Goal: Information Seeking & Learning: Check status

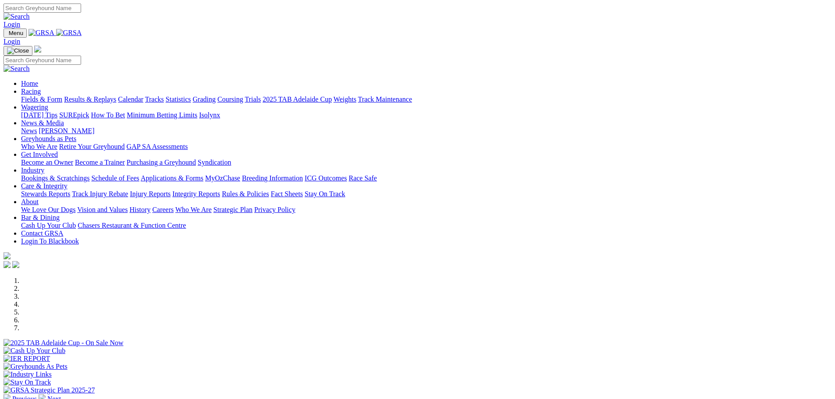
scroll to position [263, 0]
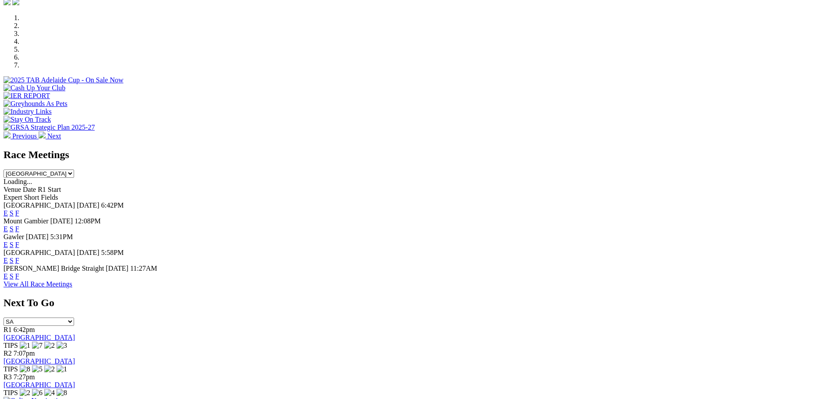
click at [72, 288] on link "View All Race Meetings" at bounding box center [38, 284] width 69 height 7
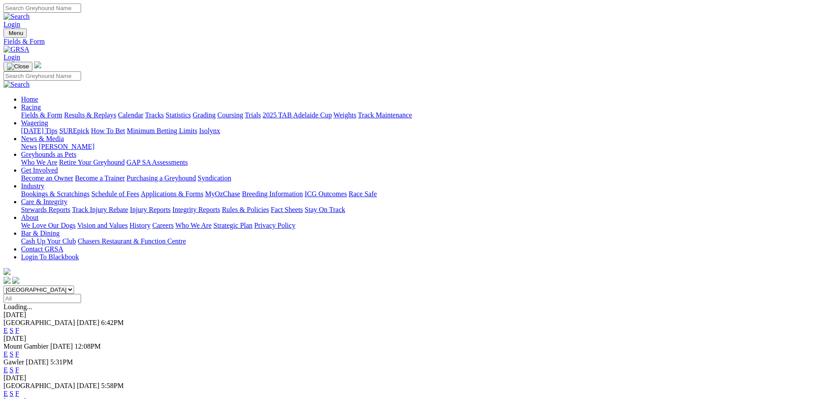
click at [81, 294] on input "Select date" at bounding box center [43, 298] width 78 height 9
type input "[DATE]"
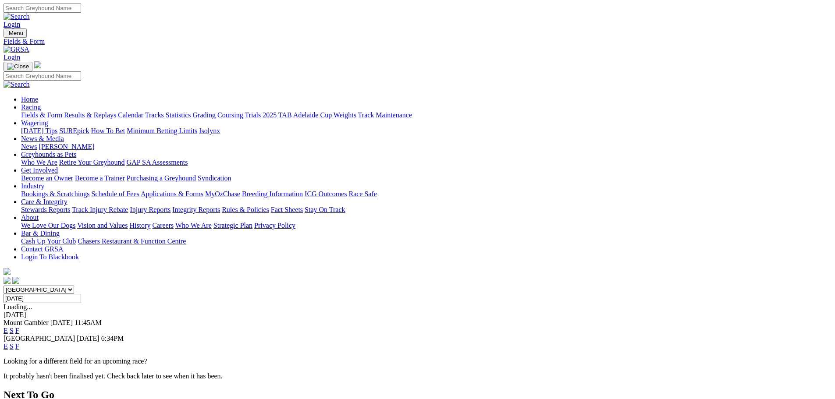
click at [8, 343] on link "E" at bounding box center [6, 346] width 4 height 7
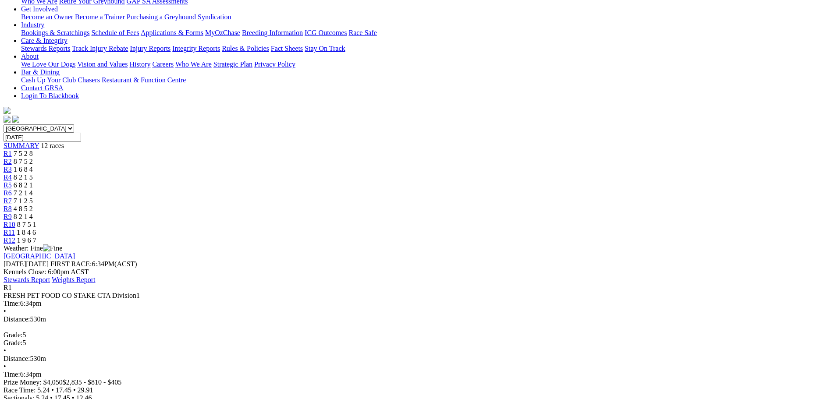
scroll to position [44, 0]
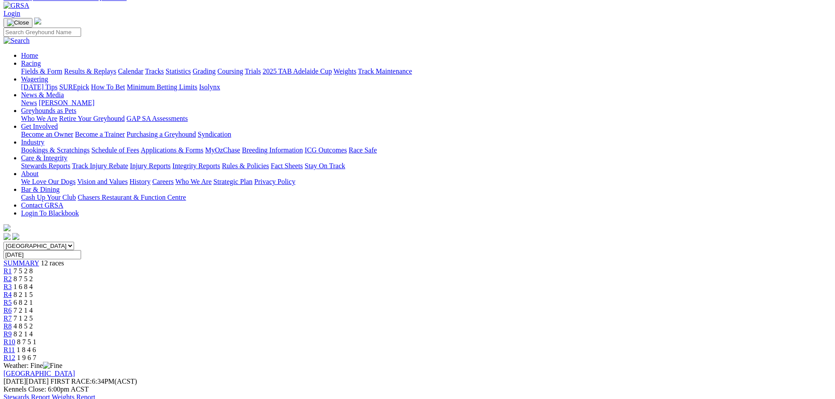
click at [33, 275] on span "8 7 5 2" at bounding box center [23, 278] width 19 height 7
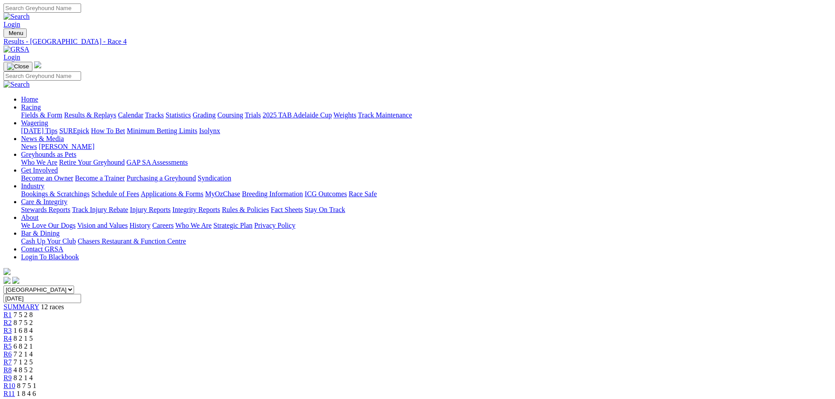
click at [33, 343] on span "6 8 2 1" at bounding box center [23, 346] width 19 height 7
click at [33, 351] on span "7 2 1 4" at bounding box center [23, 354] width 19 height 7
click at [33, 359] on span "7 1 2 5" at bounding box center [23, 362] width 19 height 7
drag, startPoint x: 517, startPoint y: 27, endPoint x: 402, endPoint y: 14, distance: 116.0
